Goal: Find specific page/section: Find specific page/section

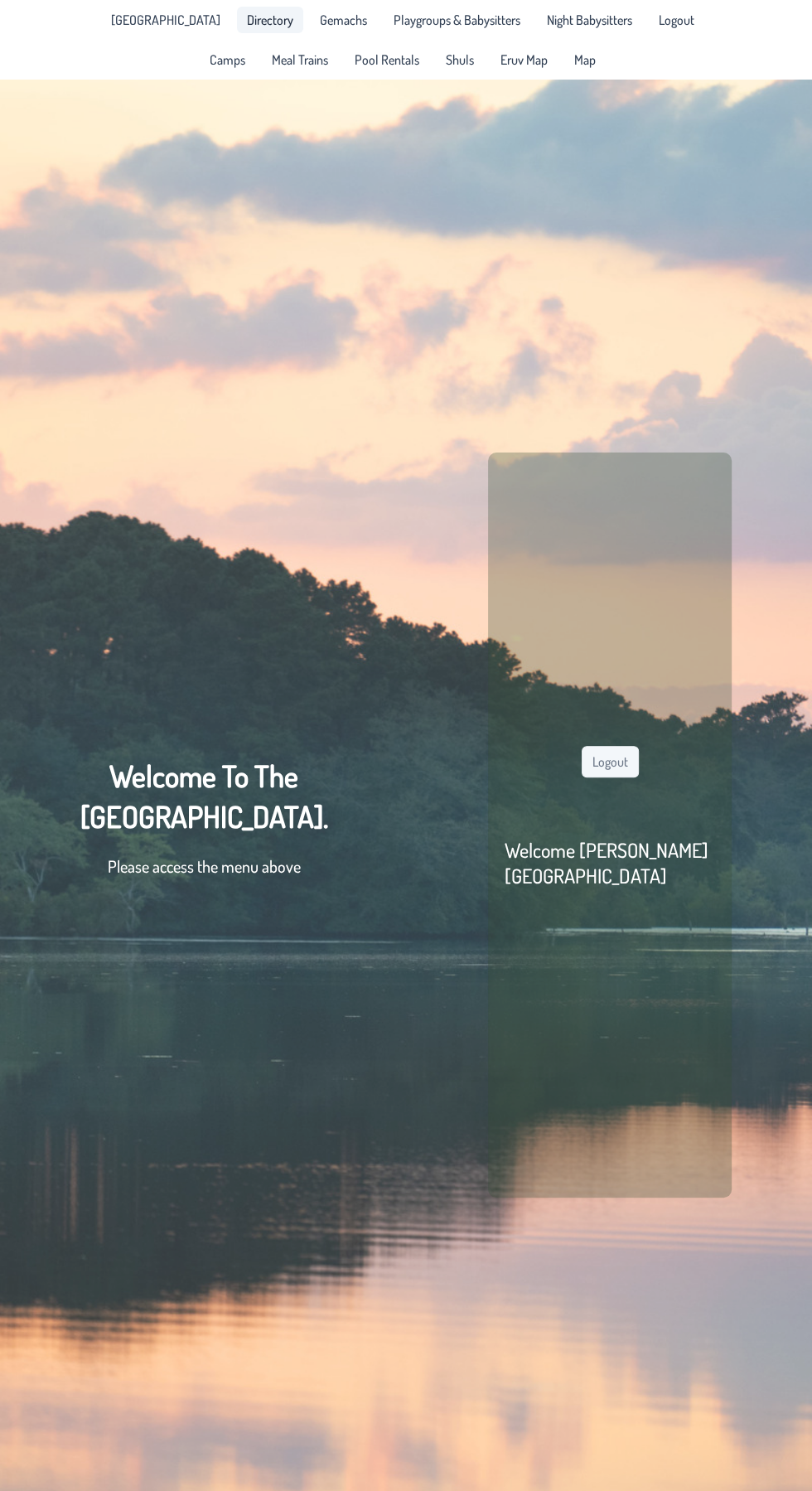
click at [237, 30] on link "Directory" at bounding box center [270, 20] width 66 height 27
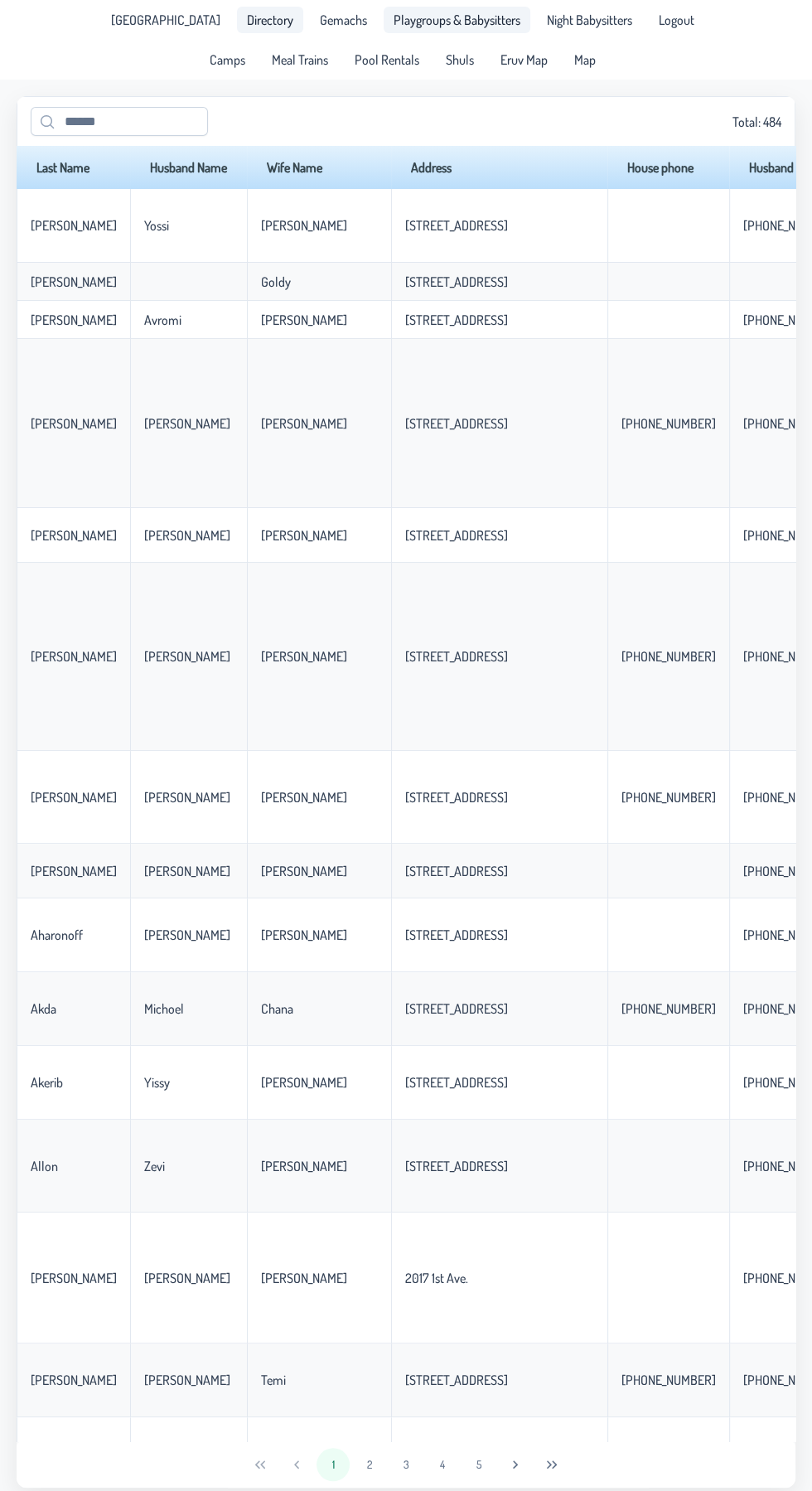
click at [417, 13] on span "Playgroups & Babysitters" at bounding box center [457, 19] width 127 height 13
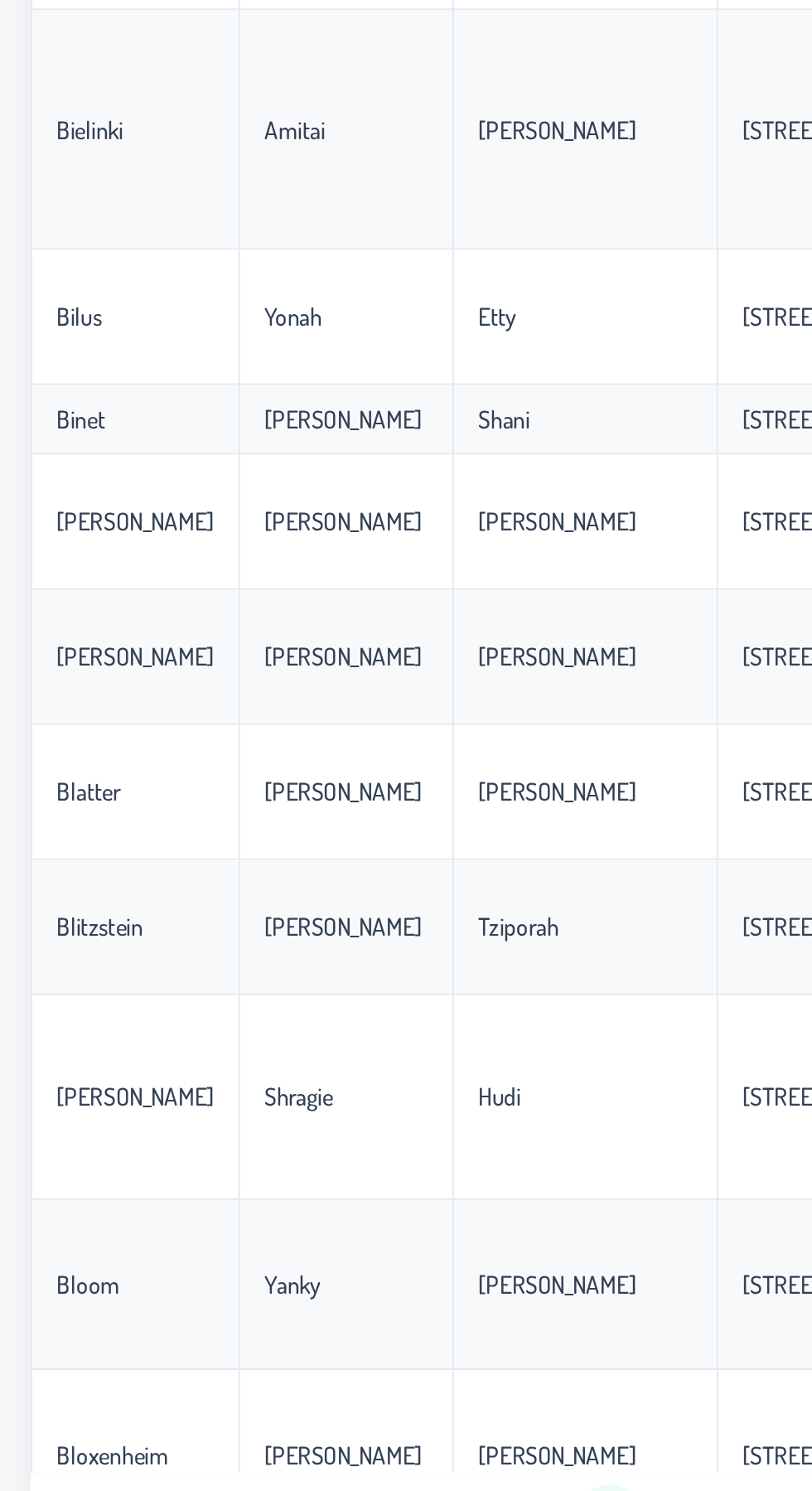
scroll to position [123, 0]
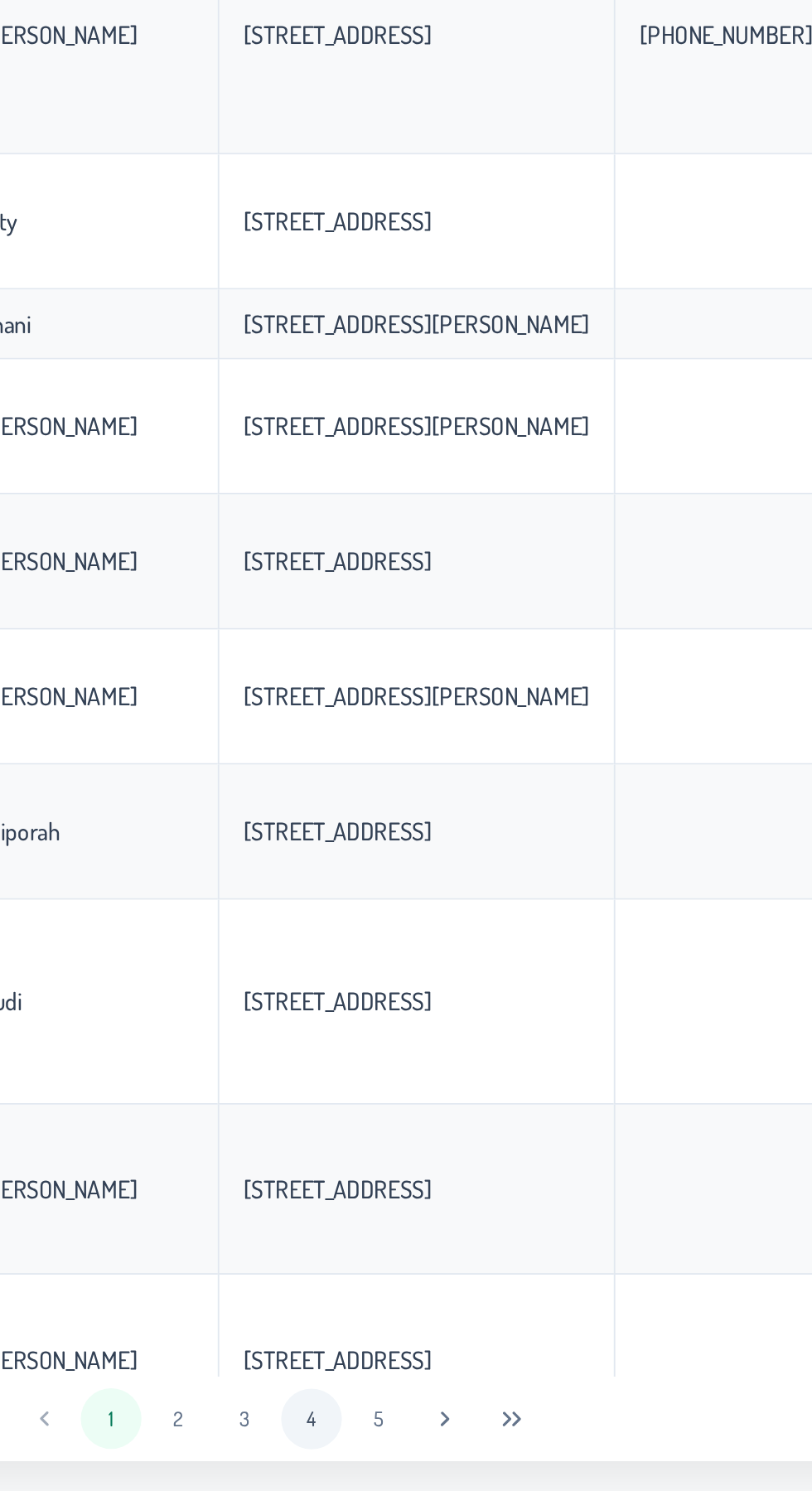
click at [454, 1447] on button "4" at bounding box center [442, 1451] width 33 height 33
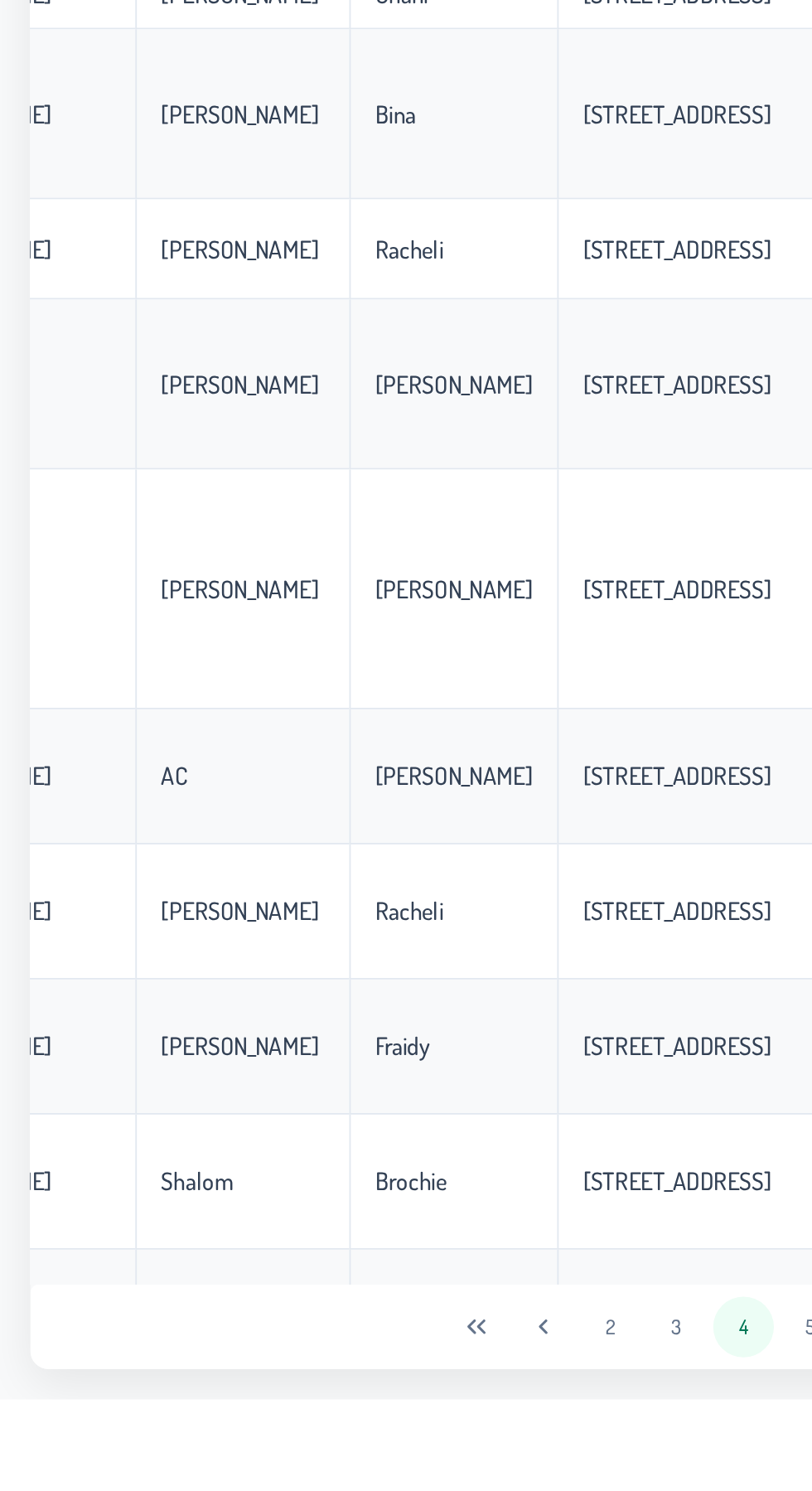
scroll to position [2835, 92]
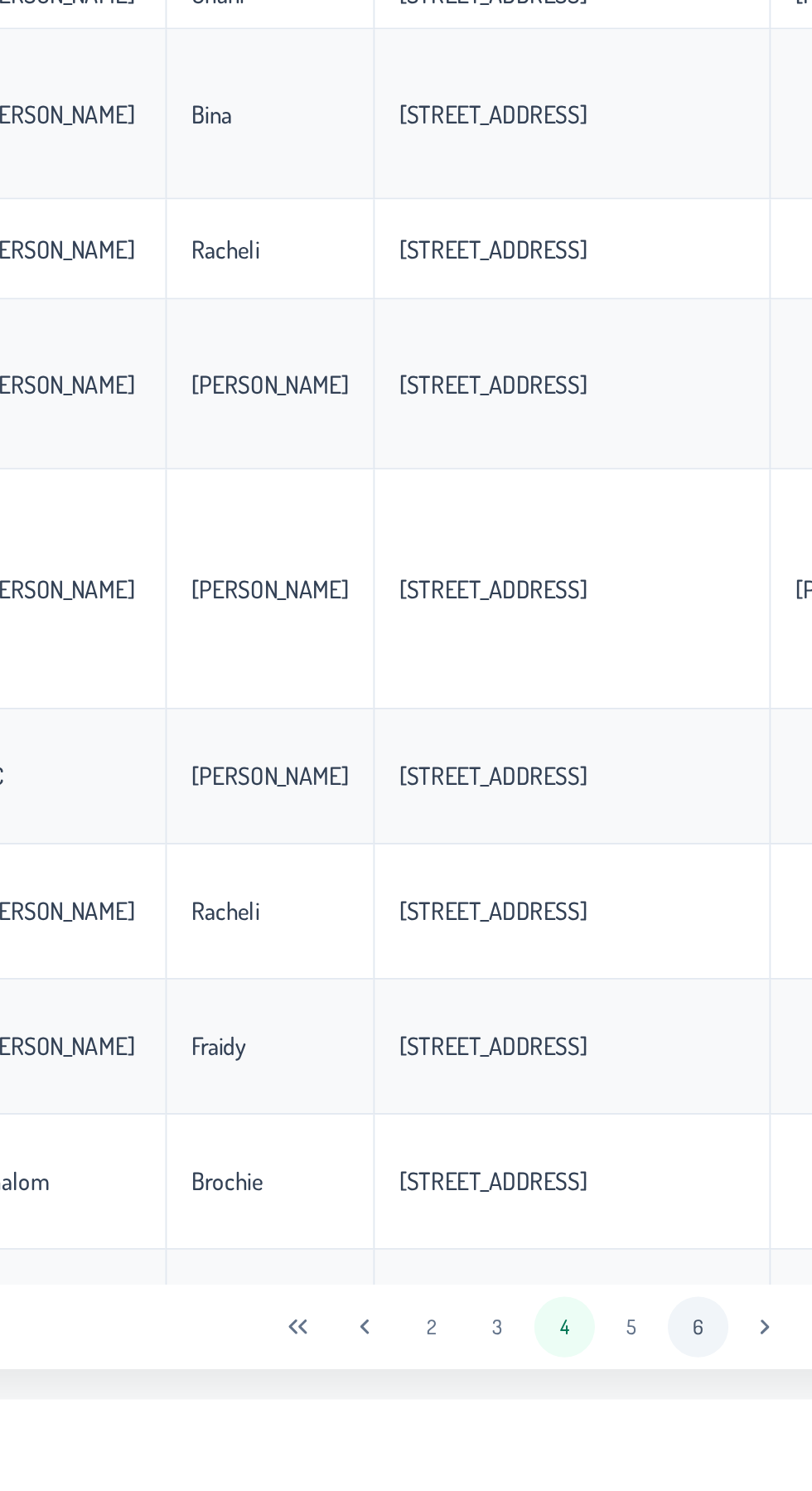
click at [469, 1468] on button "6" at bounding box center [478, 1451] width 33 height 33
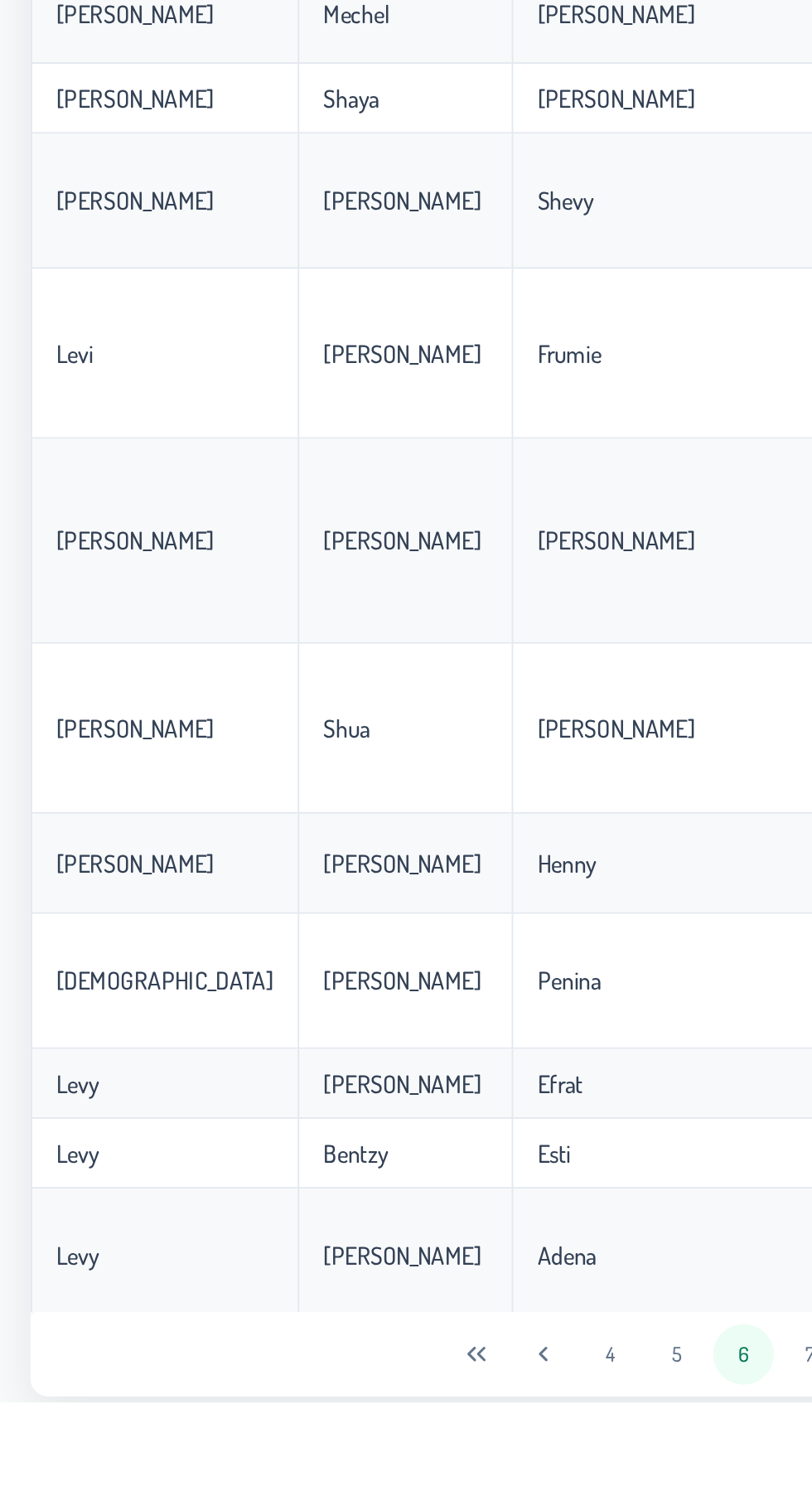
scroll to position [13, 0]
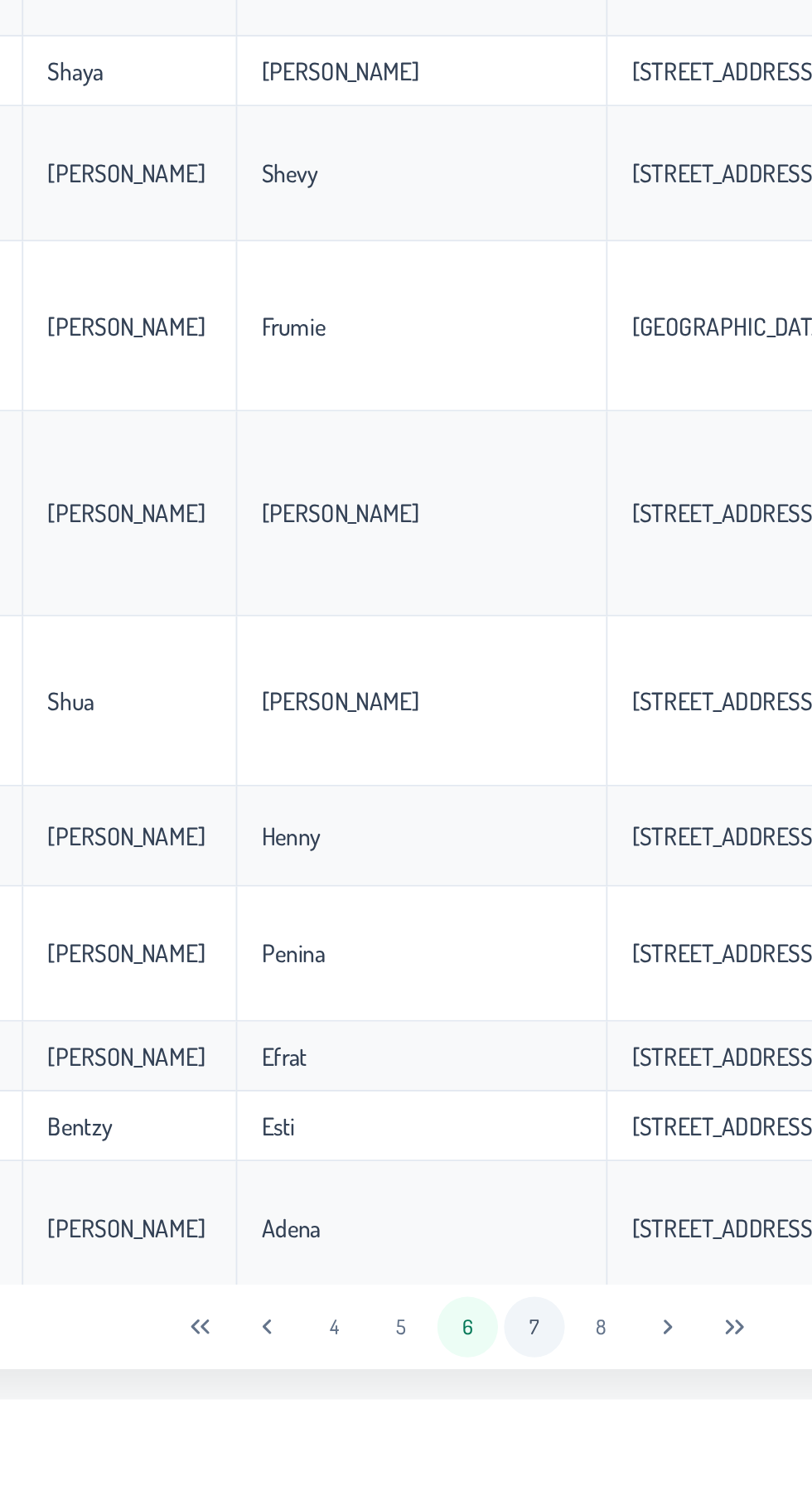
click at [443, 1468] on button "7" at bounding box center [442, 1451] width 33 height 33
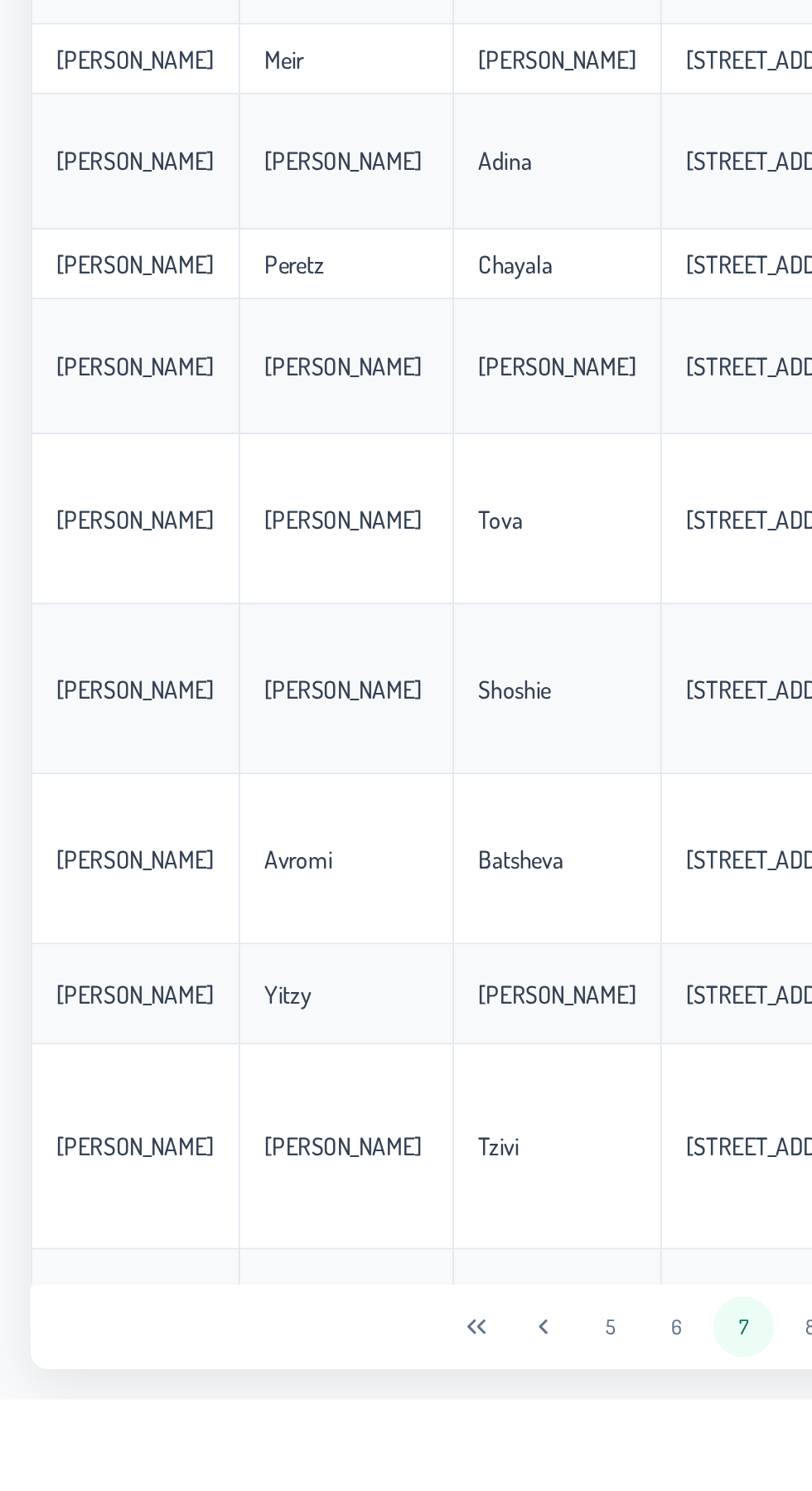
click at [361, 1468] on button "6" at bounding box center [370, 1451] width 33 height 33
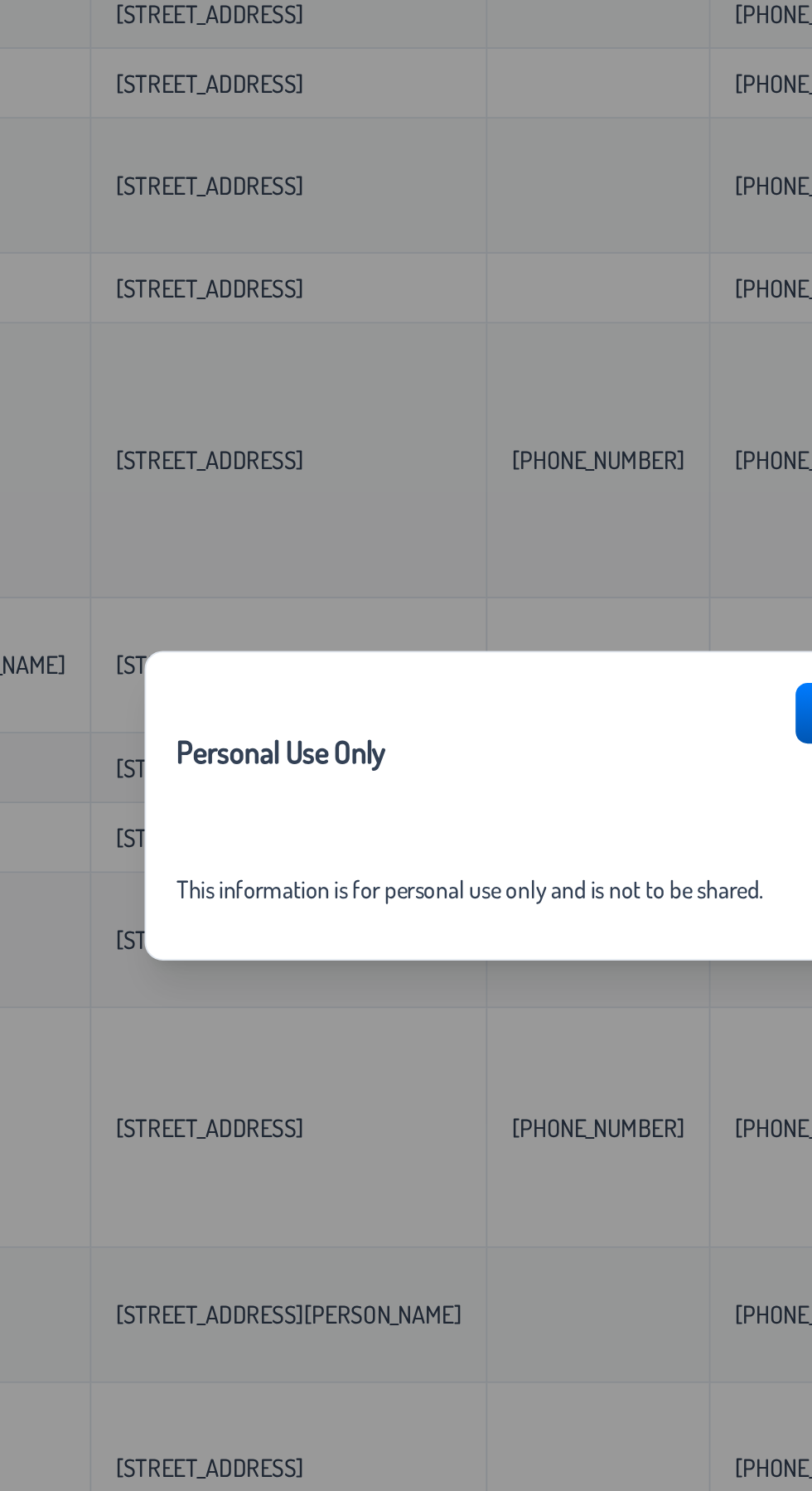
scroll to position [63, 0]
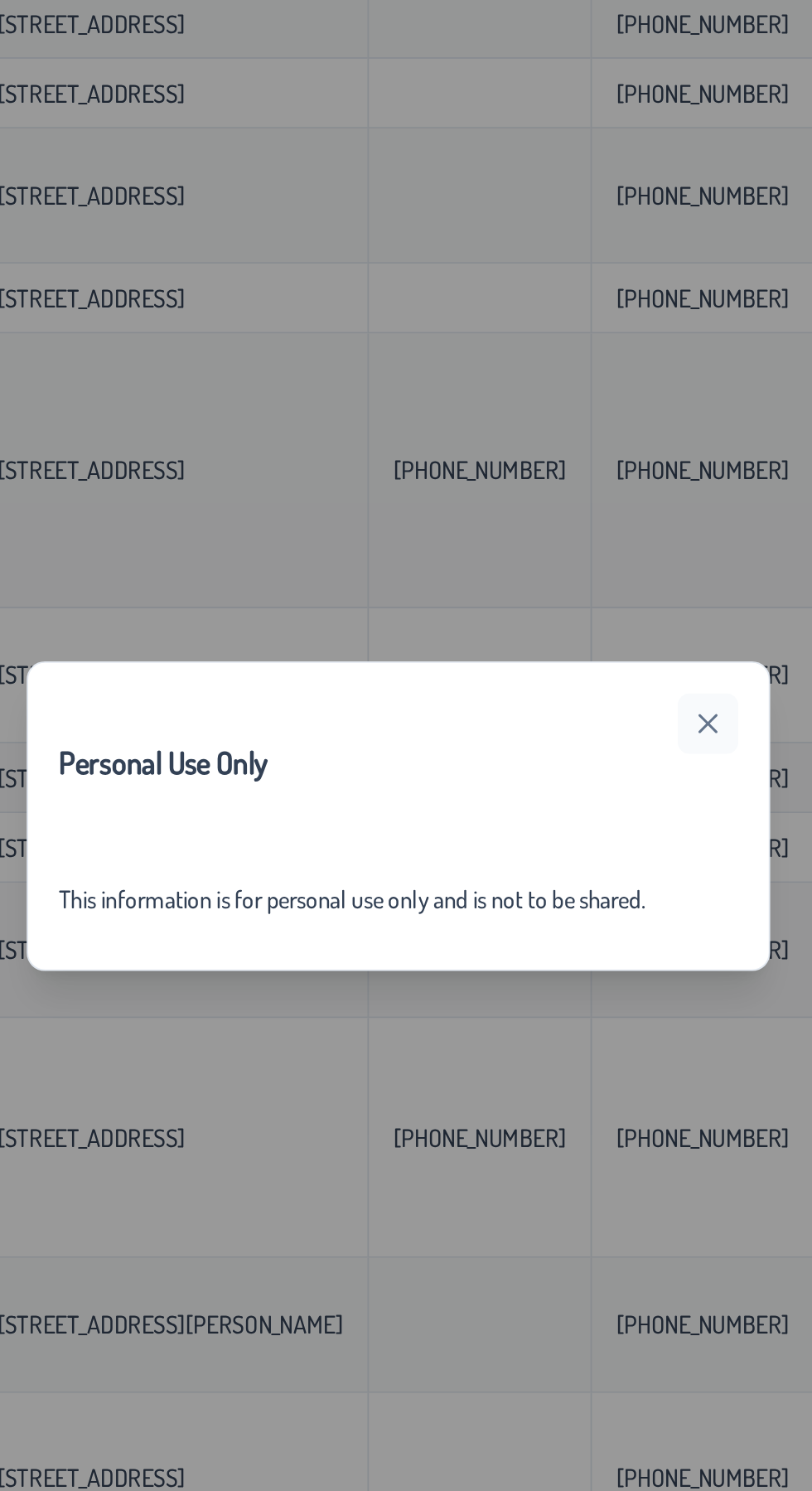
click at [575, 697] on icon "button" at bounding box center [574, 695] width 13 height 13
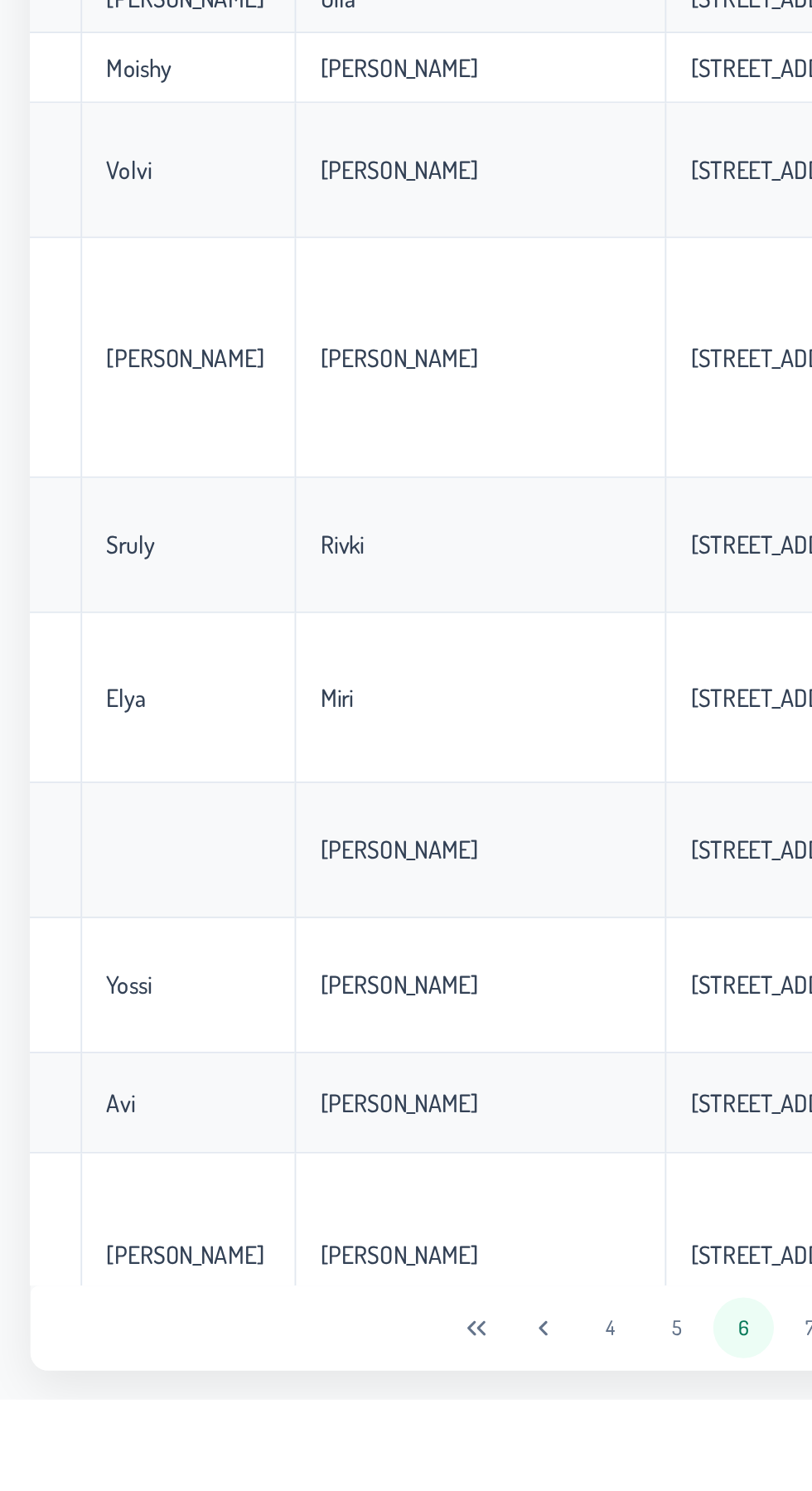
scroll to position [990, 128]
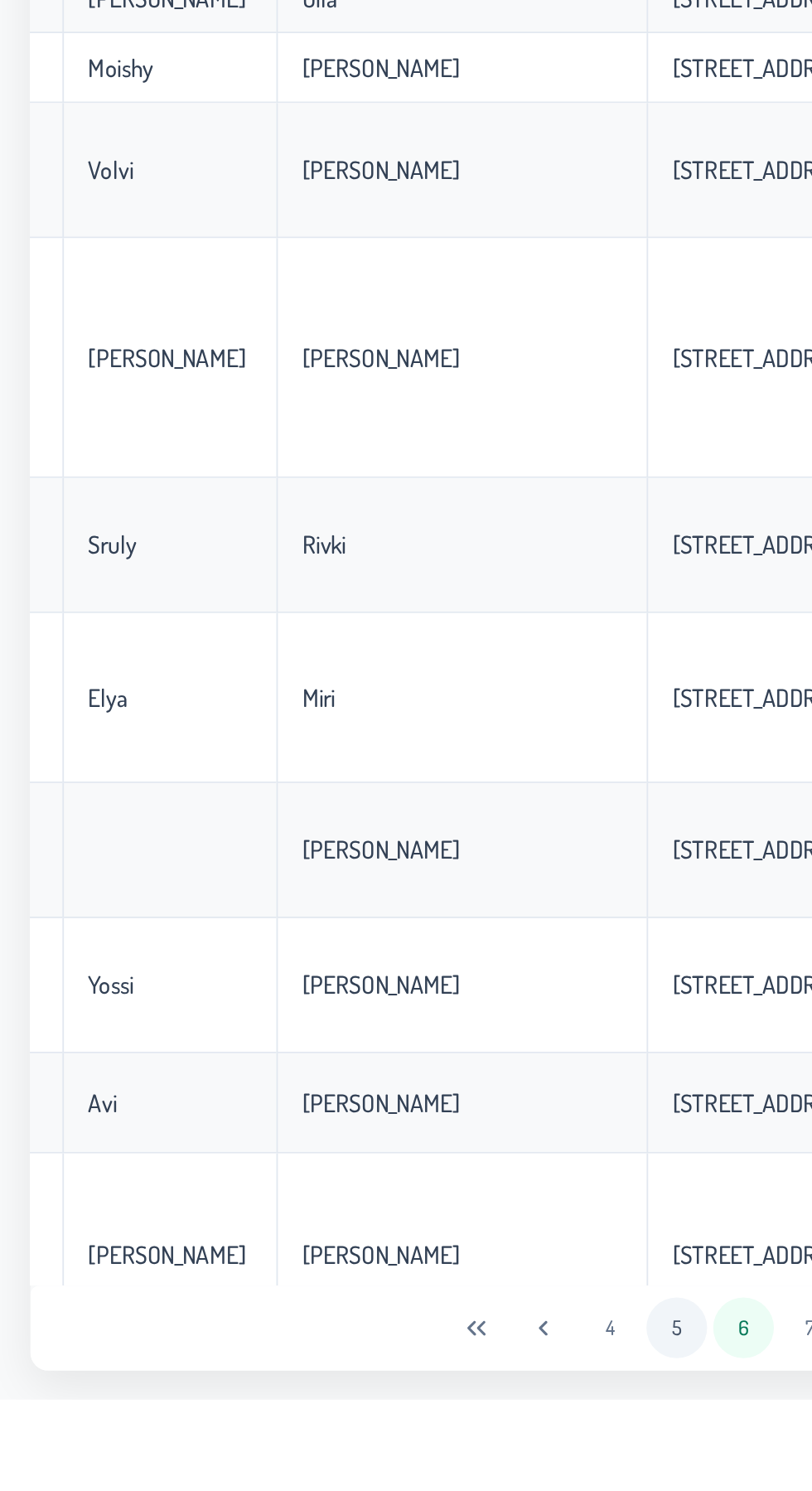
click at [363, 1469] on button "5" at bounding box center [370, 1452] width 33 height 33
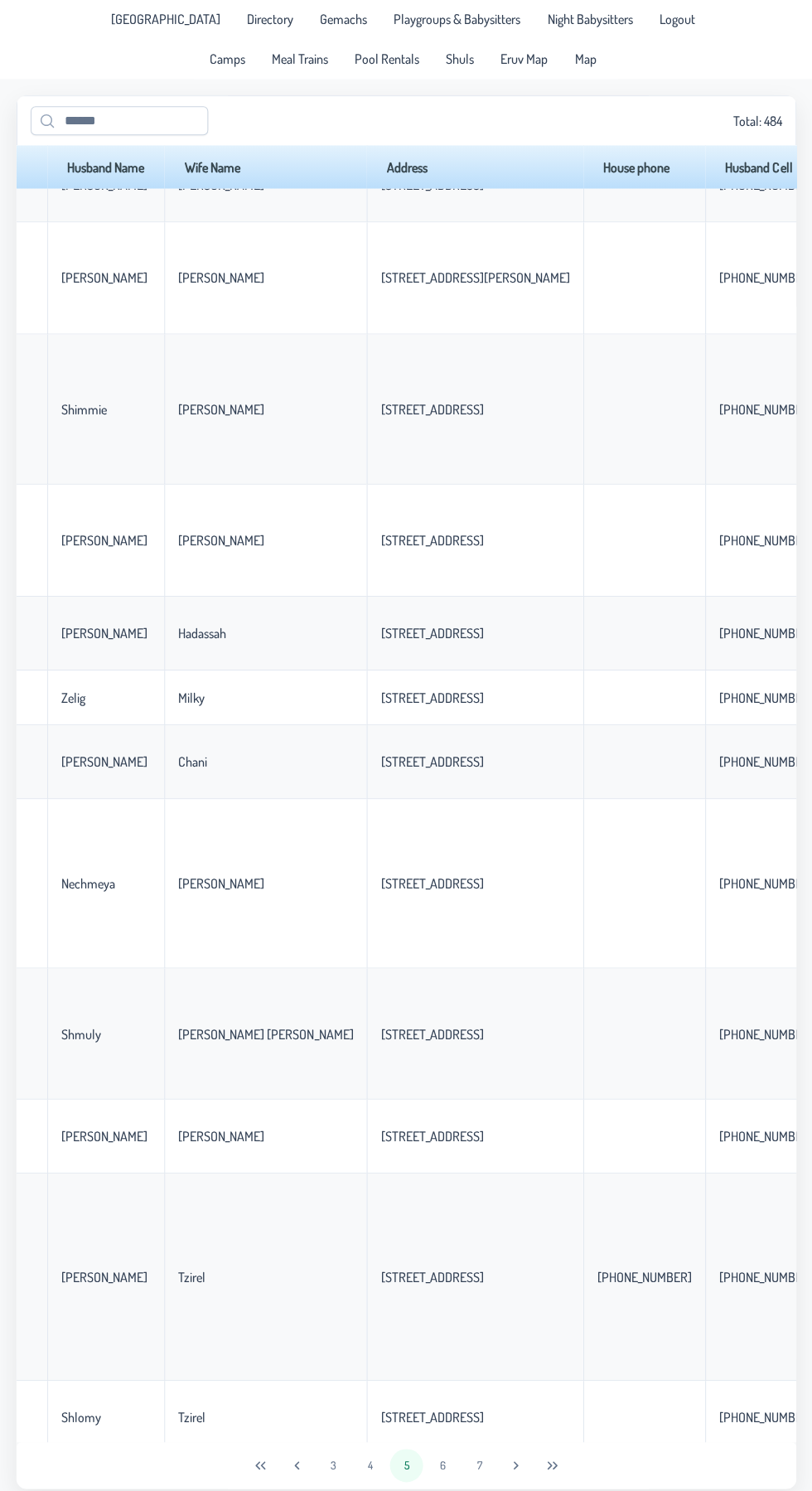
scroll to position [1544, 0]
